Goal: Task Accomplishment & Management: Manage account settings

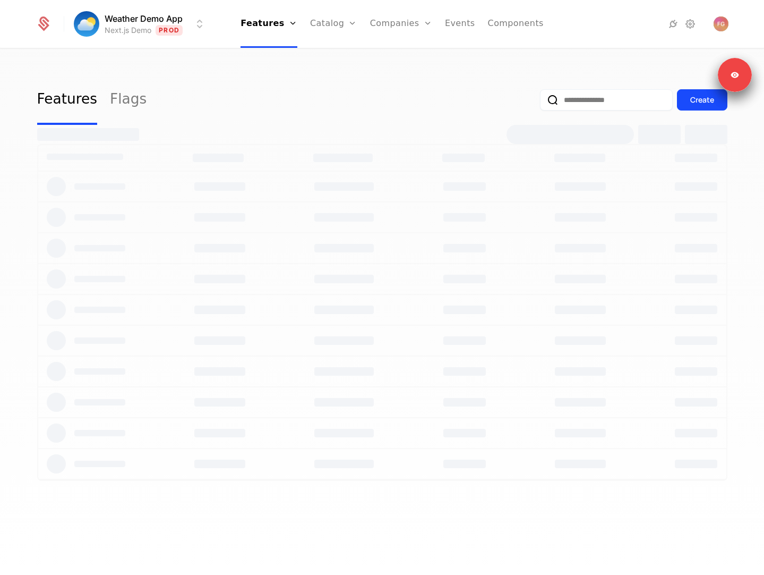
select select "**"
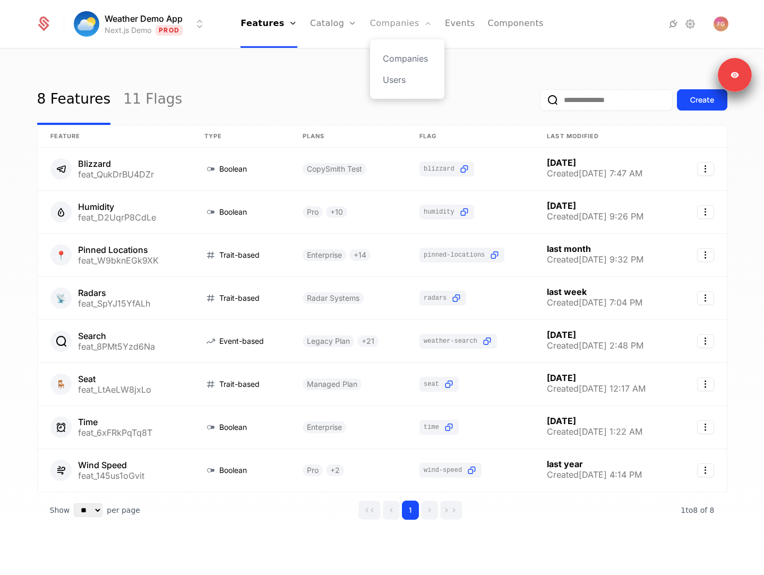
click at [404, 29] on link "Companies" at bounding box center [401, 24] width 62 height 48
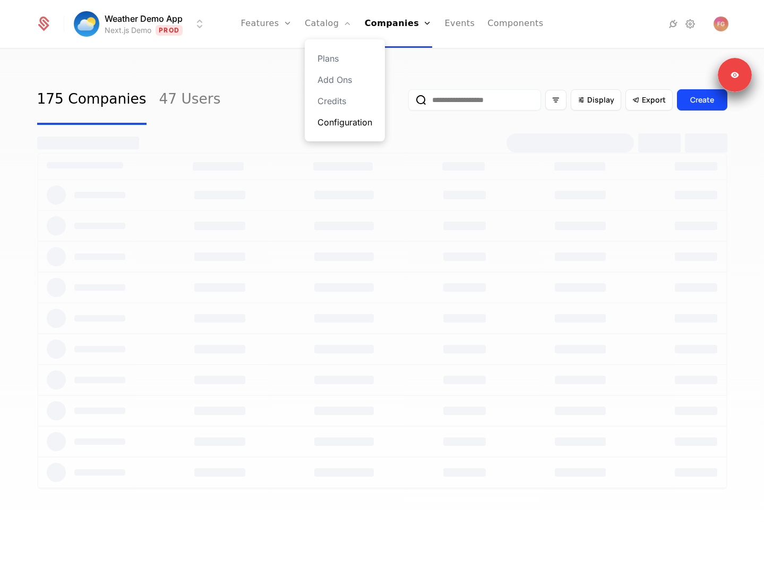
click at [341, 120] on link "Configuration" at bounding box center [345, 122] width 55 height 13
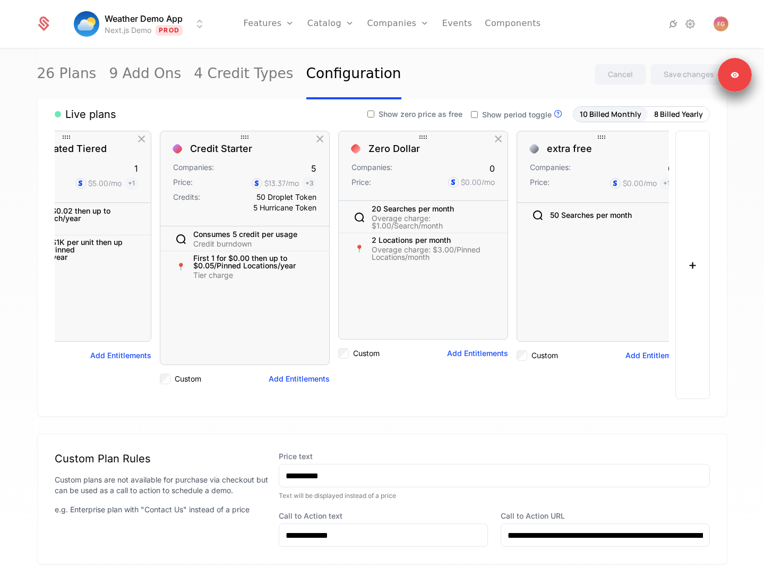
scroll to position [0, 1144]
click at [314, 240] on icon at bounding box center [313, 238] width 13 height 13
click at [686, 83] on button "Save changes" at bounding box center [688, 74] width 77 height 21
click at [316, 239] on icon at bounding box center [313, 238] width 13 height 13
click at [681, 74] on div "Save changes" at bounding box center [689, 74] width 50 height 11
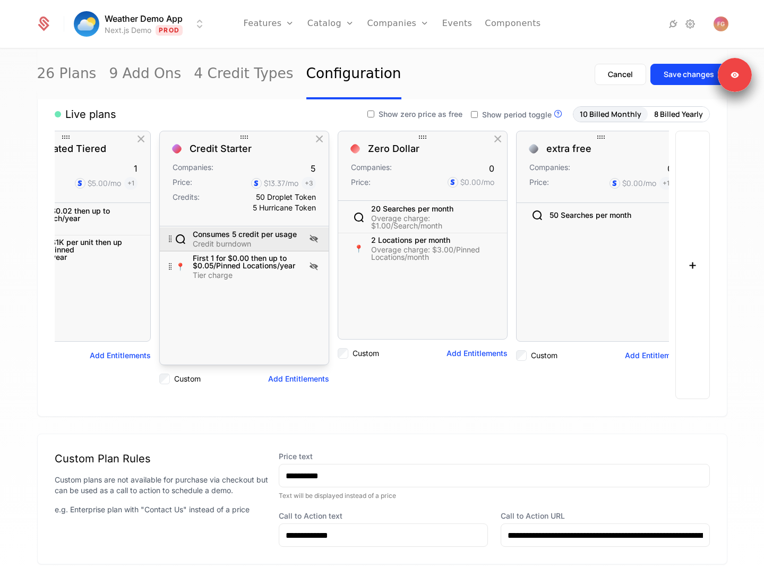
click at [314, 235] on icon at bounding box center [313, 238] width 13 height 13
click at [311, 238] on icon at bounding box center [313, 238] width 13 height 13
click at [684, 67] on button "Save changes" at bounding box center [688, 74] width 77 height 21
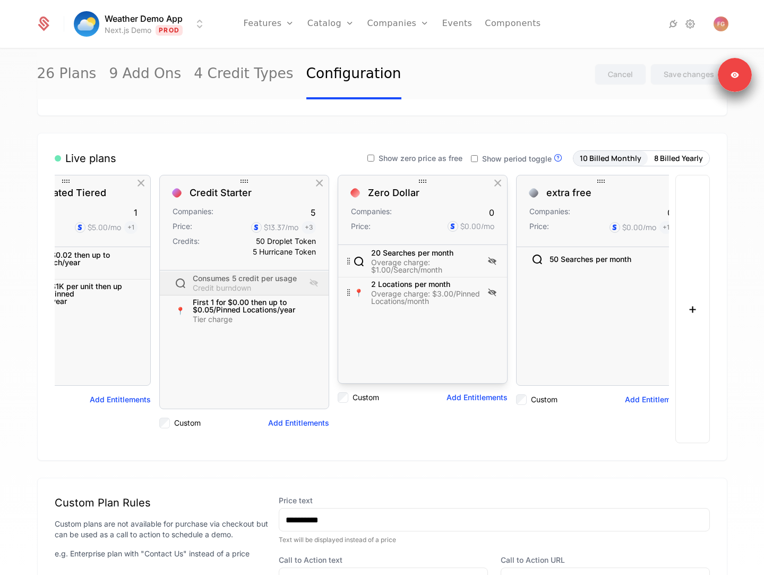
scroll to position [13, 0]
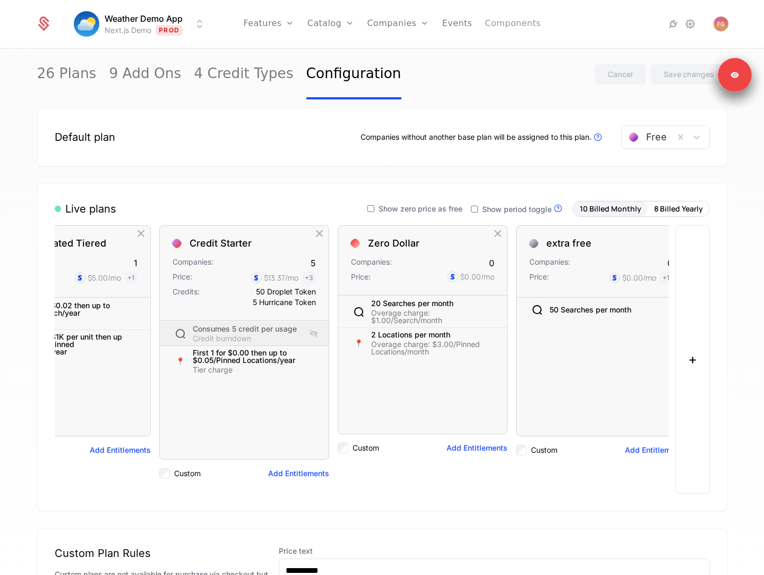
click at [515, 31] on link "Components" at bounding box center [513, 24] width 56 height 48
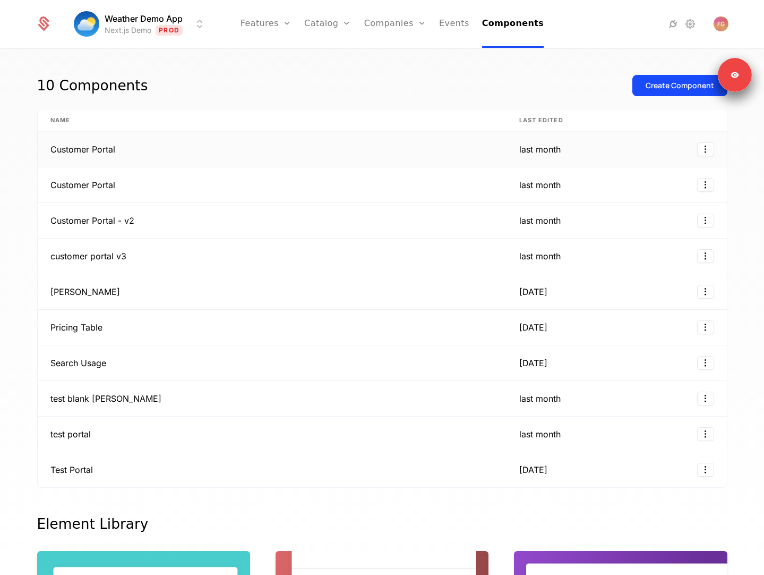
click at [363, 153] on td "Customer Portal" at bounding box center [272, 150] width 469 height 36
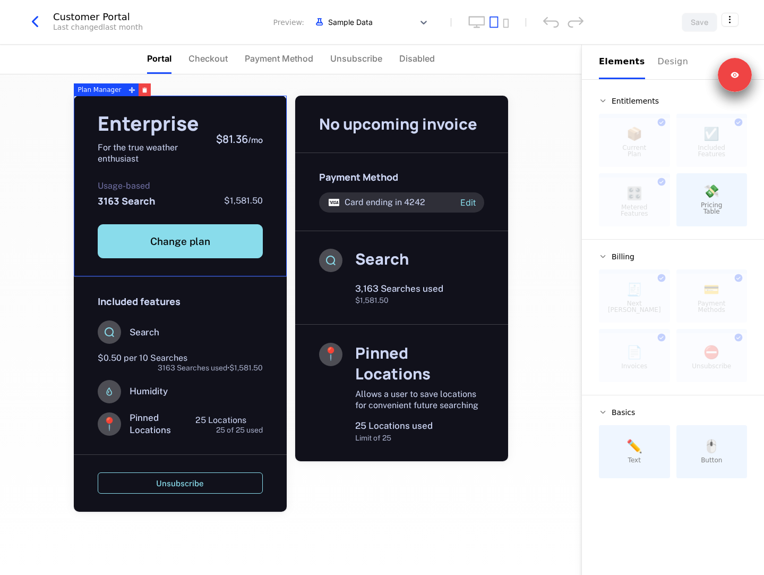
click at [258, 191] on div "Usage-based 3163 Search $1,581.50" at bounding box center [180, 194] width 165 height 25
